Goal: Information Seeking & Learning: Learn about a topic

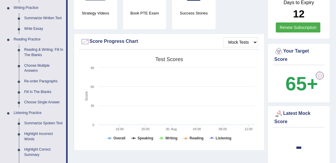
scroll to position [150, 0]
click at [46, 79] on link "Re-order Paragraphs" at bounding box center [44, 81] width 45 height 11
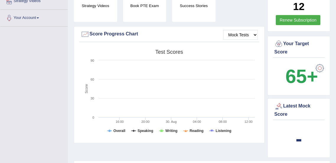
scroll to position [184, 0]
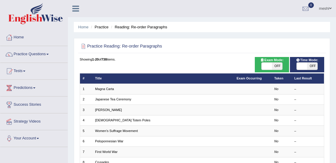
click at [40, 55] on link "Practice Questions" at bounding box center [33, 53] width 67 height 15
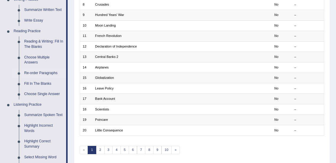
scroll to position [158, 0]
click at [34, 74] on link "Re-order Paragraphs" at bounding box center [44, 73] width 45 height 11
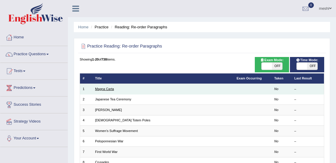
click at [110, 89] on link "Magna Carta" at bounding box center [104, 89] width 19 height 4
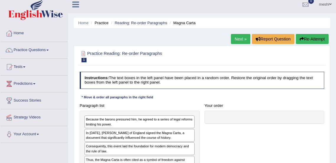
scroll to position [3, 0]
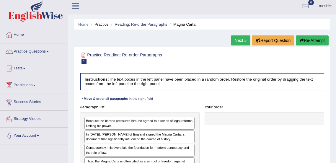
click at [241, 123] on div at bounding box center [265, 118] width 120 height 13
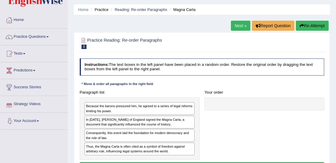
scroll to position [0, 0]
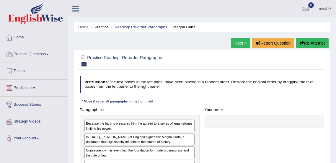
click at [49, 54] on span at bounding box center [47, 54] width 2 height 1
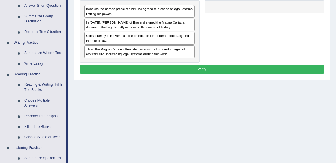
scroll to position [115, 0]
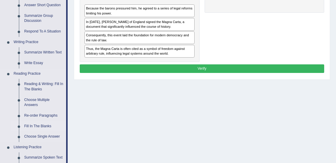
click at [46, 125] on link "Fill In The Blanks" at bounding box center [44, 126] width 45 height 11
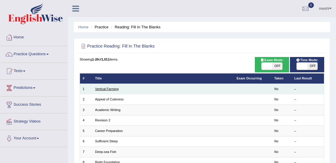
click at [110, 89] on link "Vertical Farming" at bounding box center [107, 89] width 24 height 4
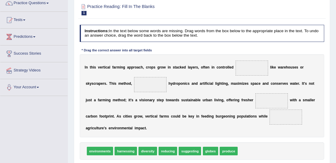
scroll to position [53, 0]
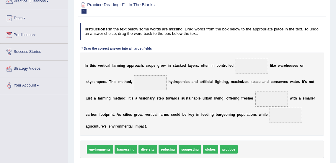
click at [236, 69] on span at bounding box center [252, 66] width 33 height 15
click at [236, 64] on span at bounding box center [252, 66] width 33 height 15
click at [236, 69] on span at bounding box center [252, 66] width 33 height 15
click at [236, 66] on span at bounding box center [252, 66] width 33 height 15
